Goal: Task Accomplishment & Management: Manage account settings

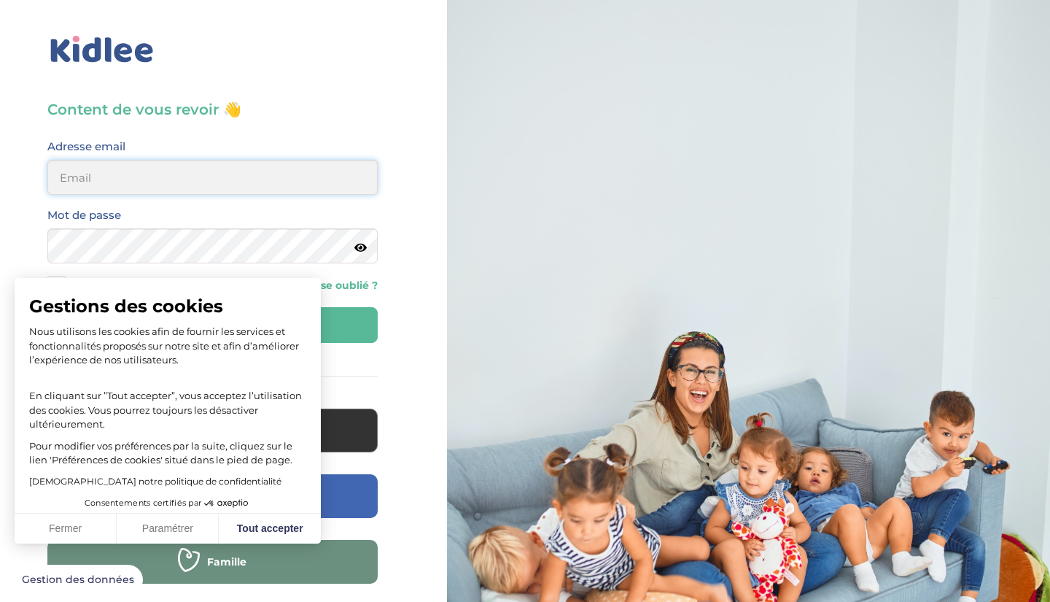
type input "[PERSON_NAME][EMAIL_ADDRESS][DOMAIN_NAME]"
click at [267, 523] on button "Tout accepter" at bounding box center [270, 528] width 102 height 31
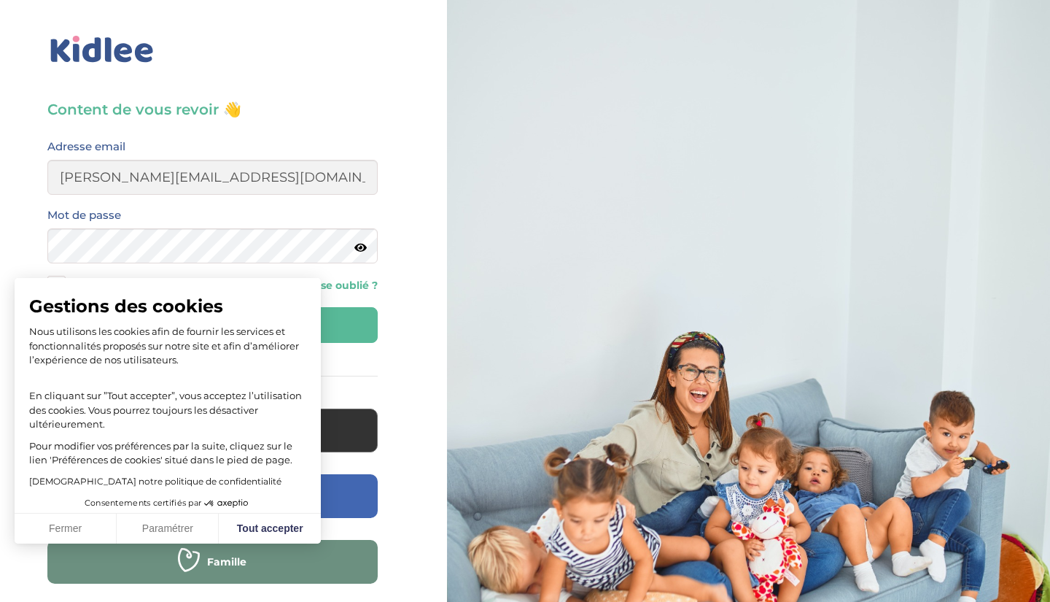
checkbox input "true"
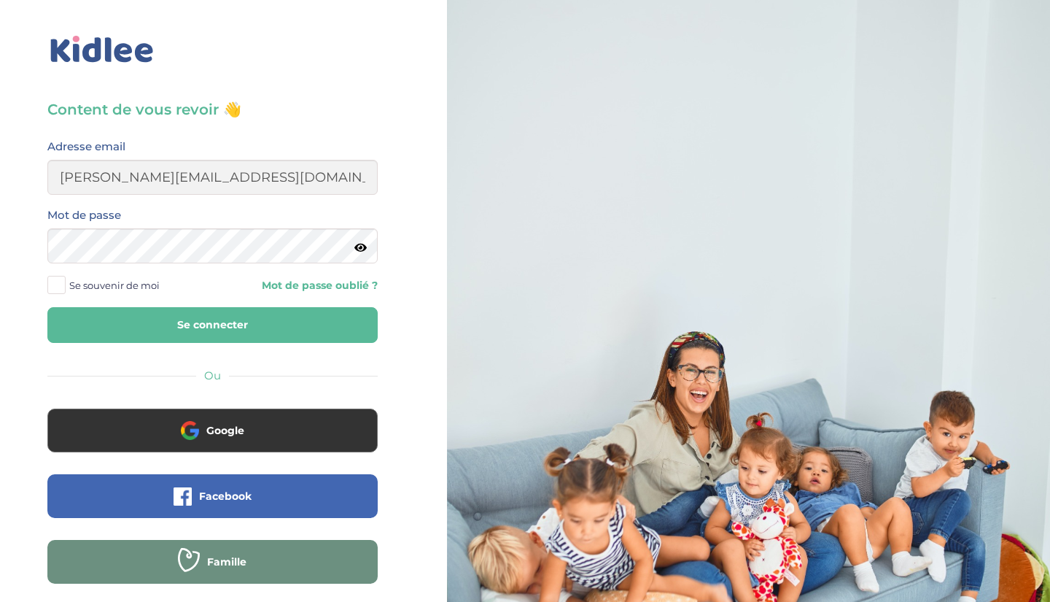
click at [225, 331] on button "Se connecter" at bounding box center [212, 325] width 330 height 36
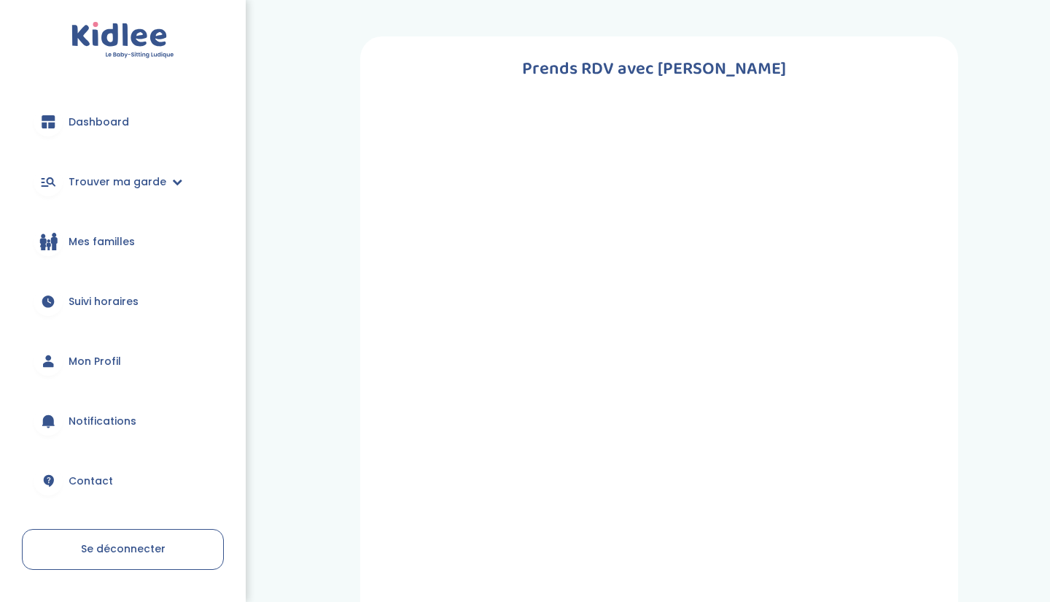
click at [99, 368] on span "Mon Profil" at bounding box center [95, 361] width 53 height 15
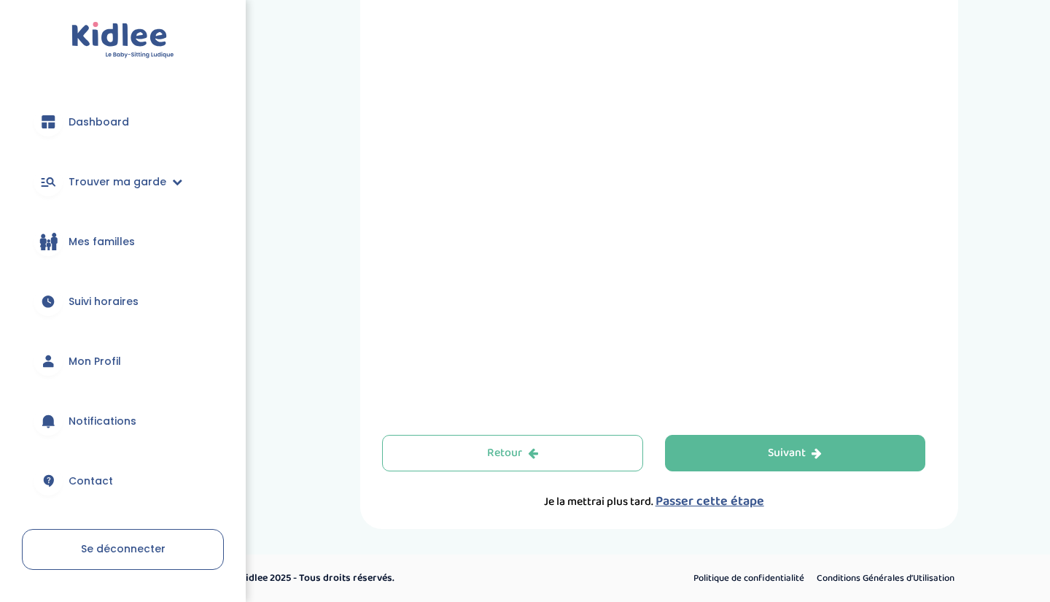
scroll to position [468, 0]
click at [807, 449] on div "Suivant" at bounding box center [795, 453] width 54 height 17
click at [701, 500] on span "Passer cette étape" at bounding box center [710, 501] width 109 height 20
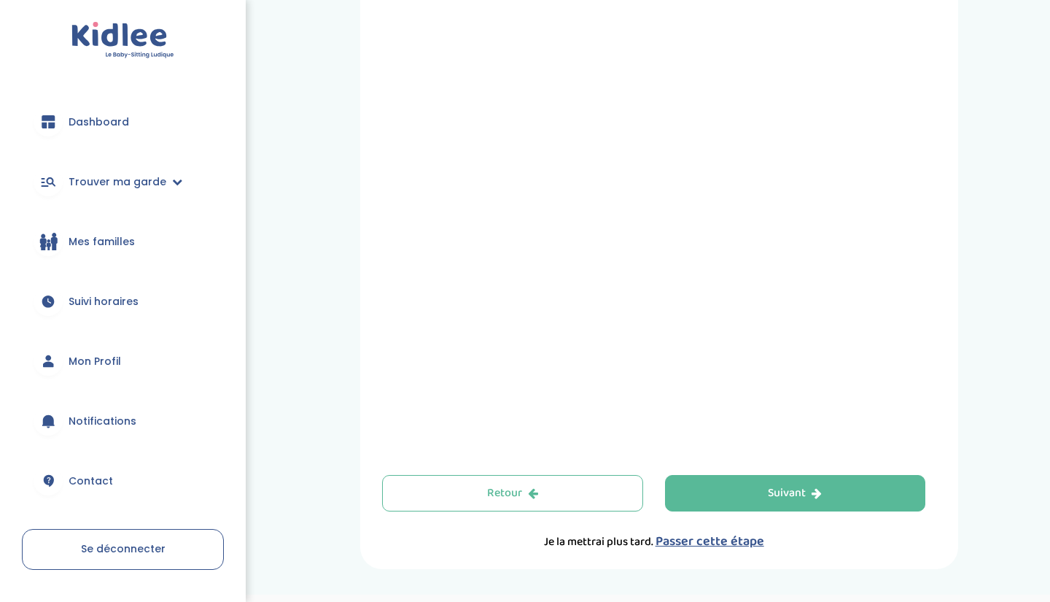
scroll to position [434, 0]
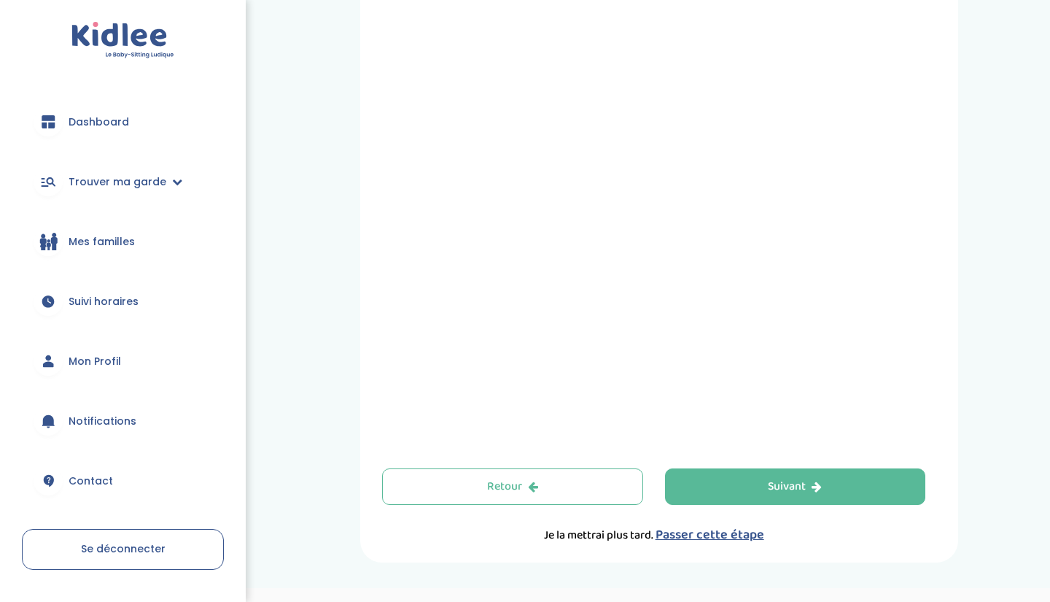
click at [95, 355] on span "Mon Profil" at bounding box center [95, 361] width 53 height 15
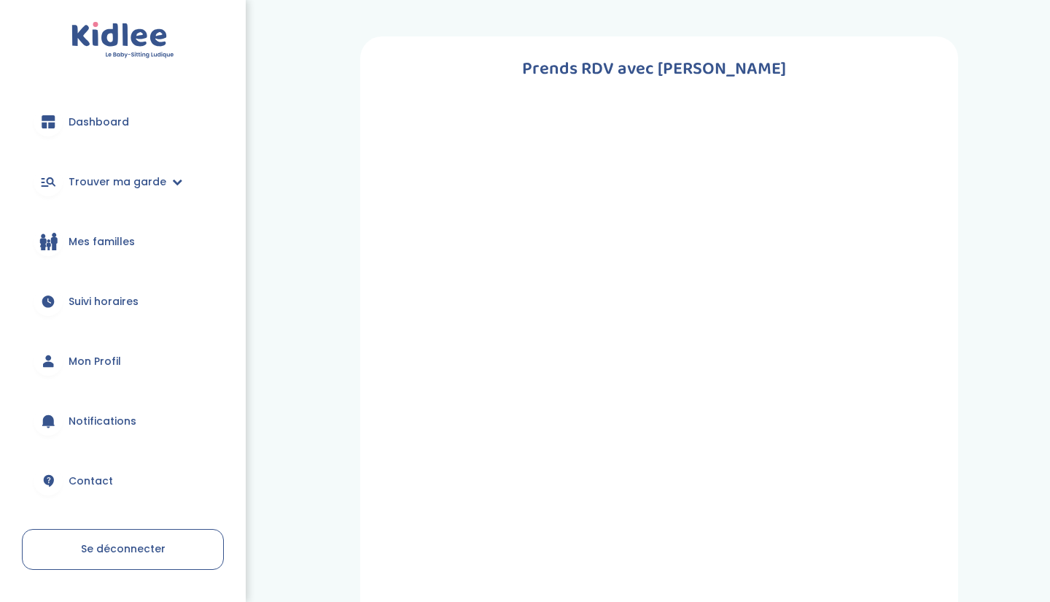
click at [107, 118] on span "Dashboard" at bounding box center [99, 122] width 61 height 15
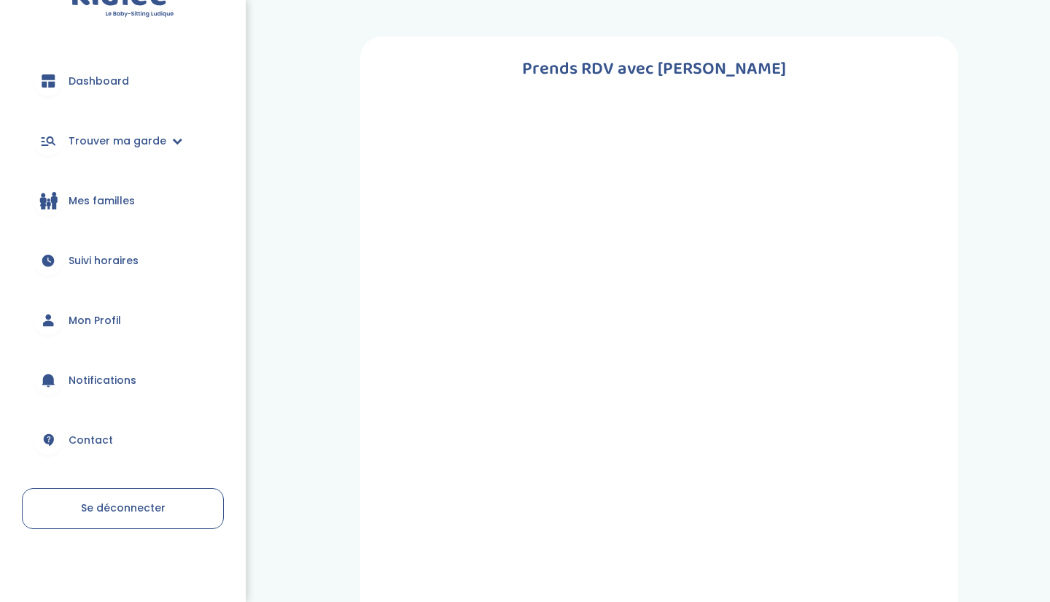
scroll to position [41, 0]
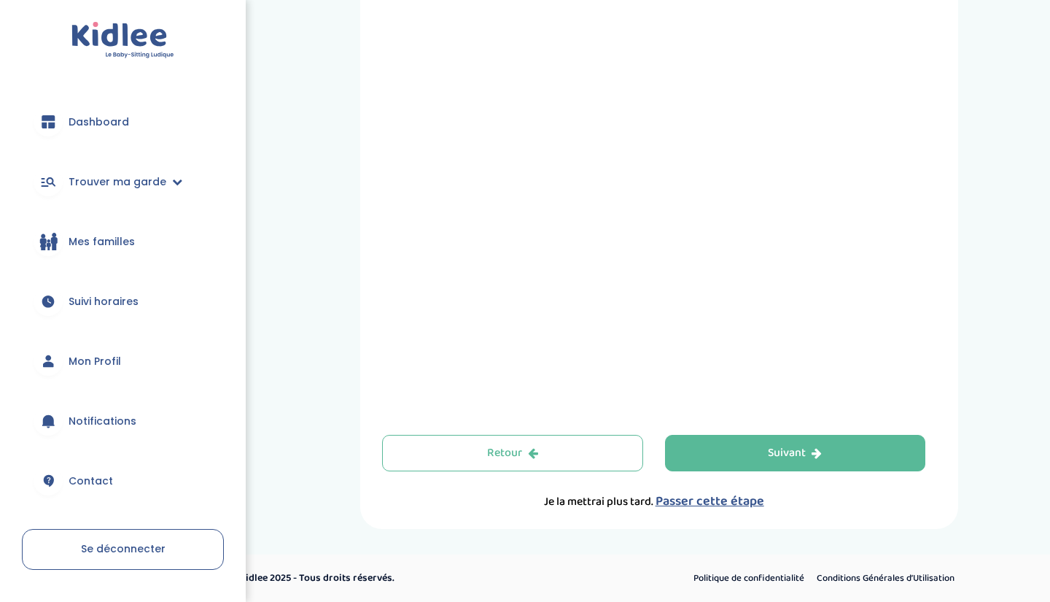
scroll to position [468, 0]
click at [806, 463] on button "Suivant" at bounding box center [795, 453] width 261 height 36
click at [688, 496] on span "Passer cette étape" at bounding box center [710, 501] width 109 height 20
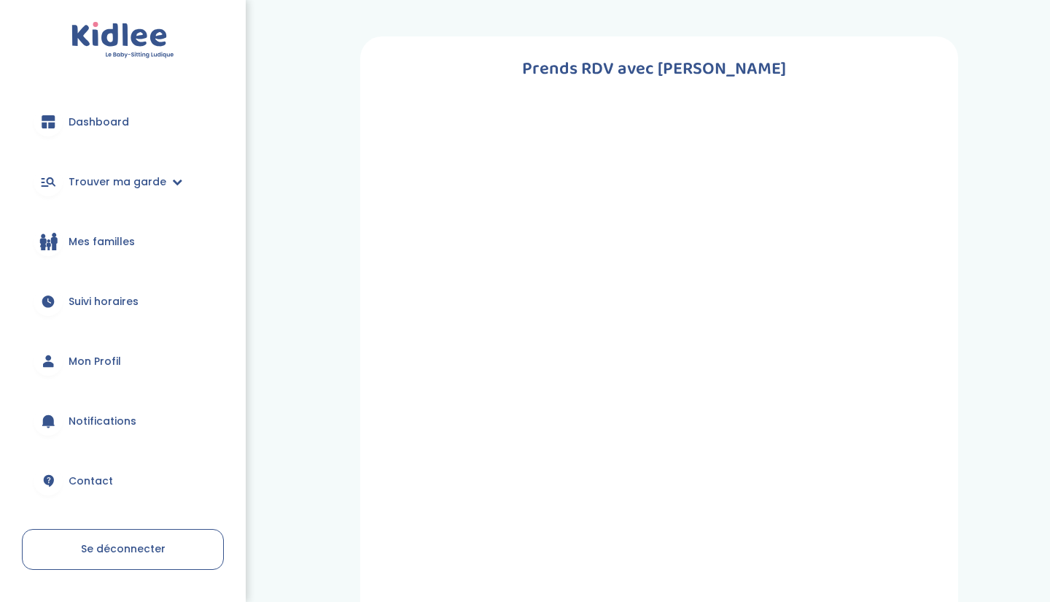
click at [92, 359] on span "Mon Profil" at bounding box center [95, 361] width 53 height 15
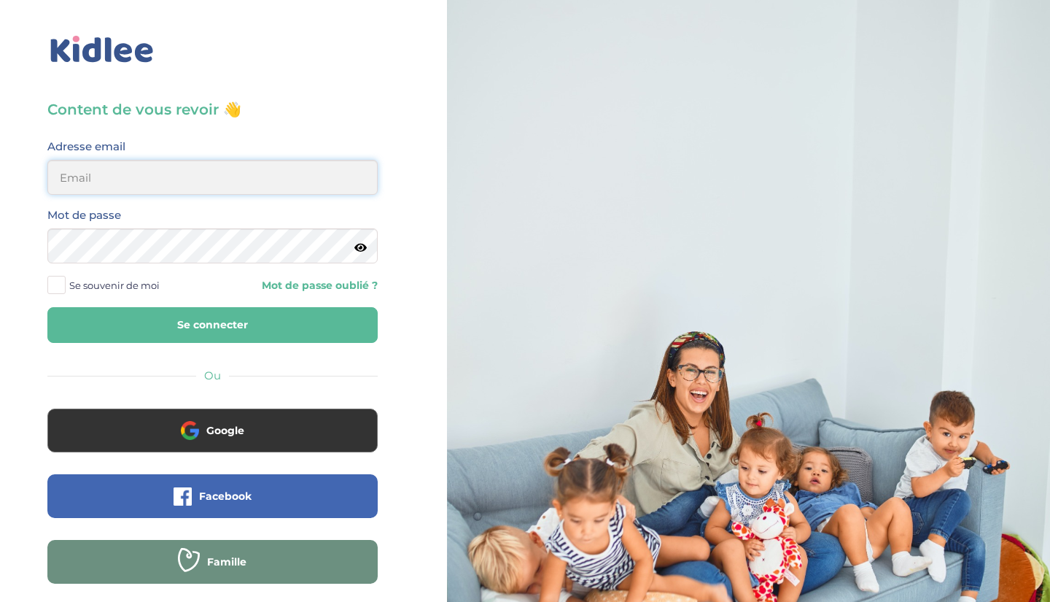
type input "[PERSON_NAME][EMAIL_ADDRESS][DOMAIN_NAME]"
click at [213, 324] on button "Se connecter" at bounding box center [212, 325] width 330 height 36
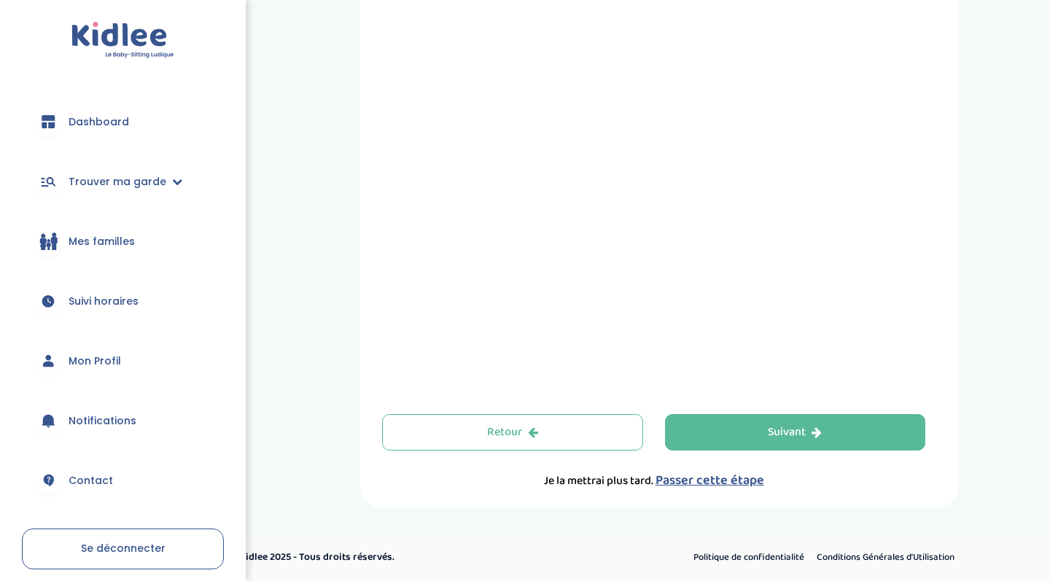
scroll to position [488, 0]
click at [707, 476] on span "Passer cette étape" at bounding box center [710, 480] width 109 height 20
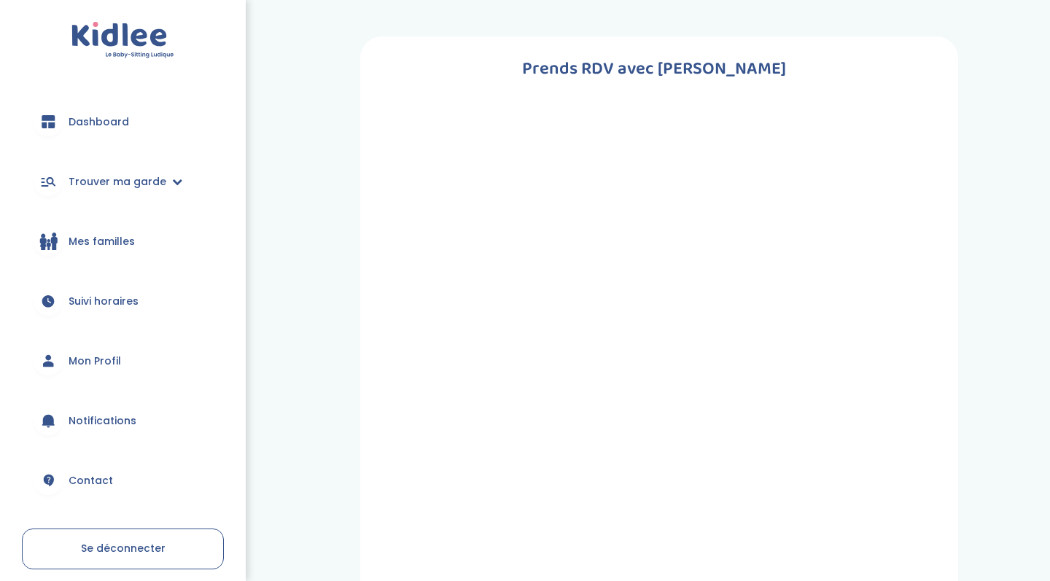
click at [83, 357] on span "Mon Profil" at bounding box center [95, 361] width 53 height 15
click at [122, 47] on img at bounding box center [122, 40] width 103 height 37
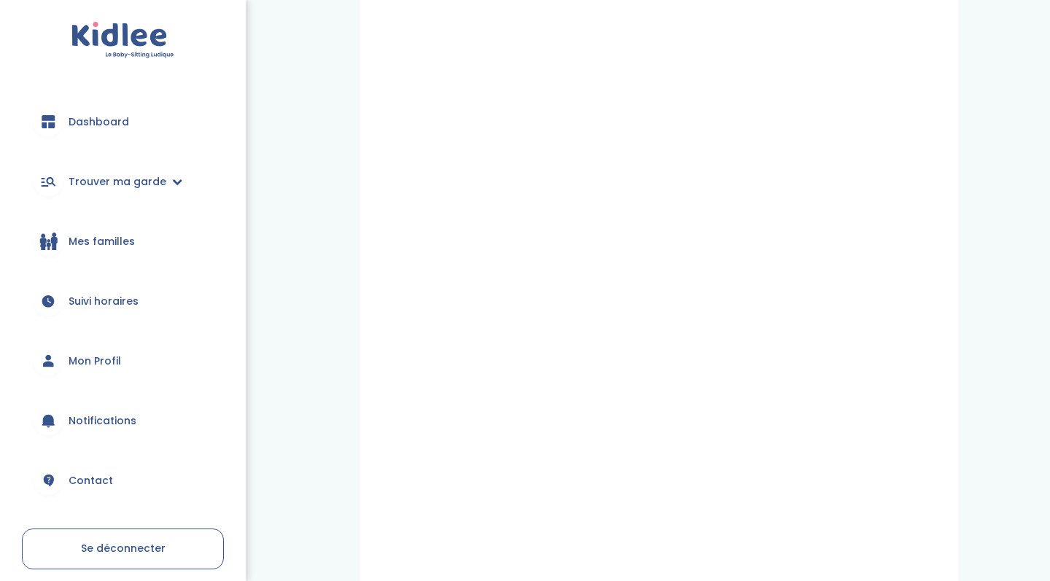
scroll to position [204, 0]
click at [96, 356] on span "Mon Profil" at bounding box center [95, 361] width 53 height 15
